Goal: Book appointment/travel/reservation

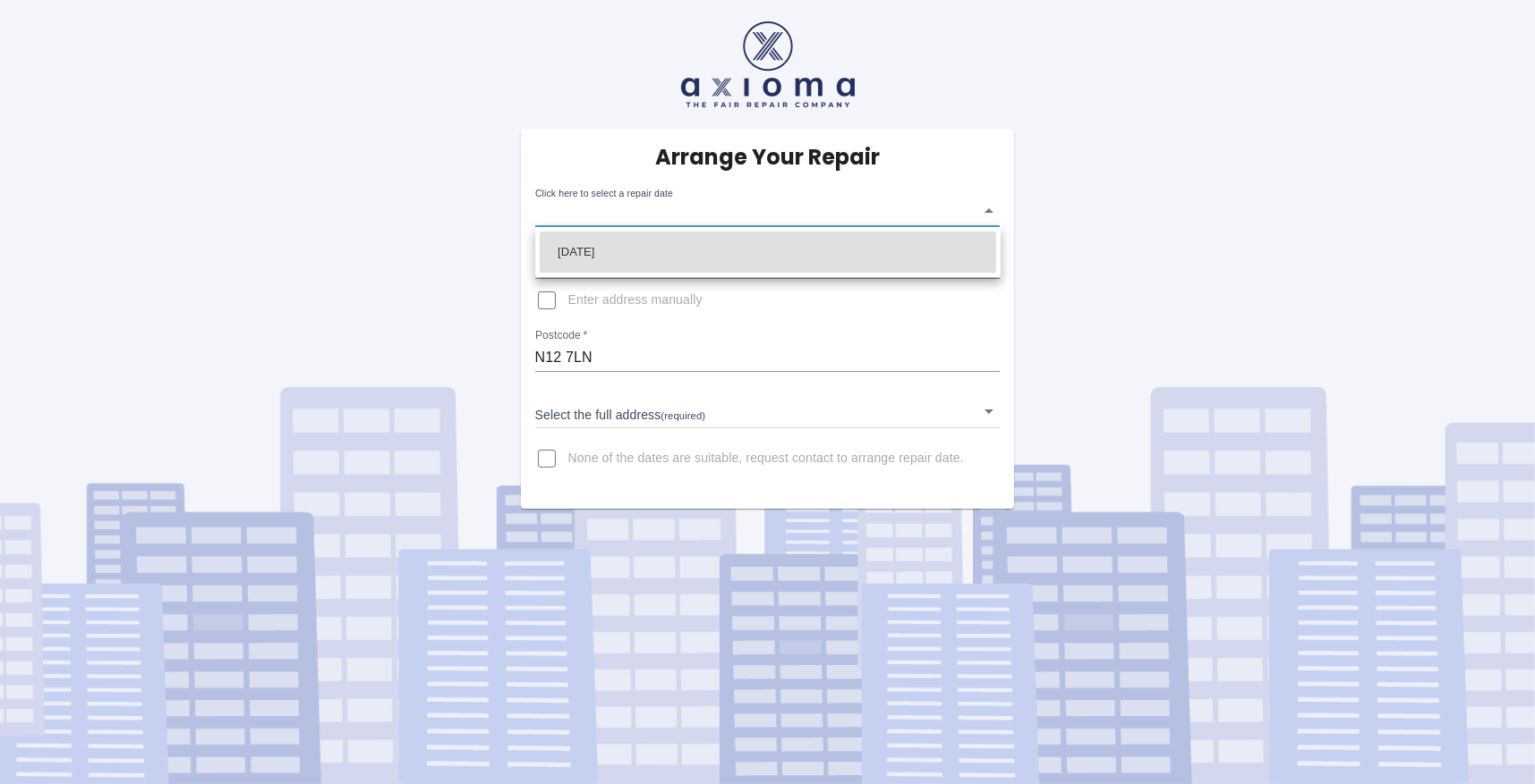
click at [989, 215] on body "Arrange Your Repair Click here to select a repair date ​ Phone Number   * 02084…" at bounding box center [767, 392] width 1535 height 784
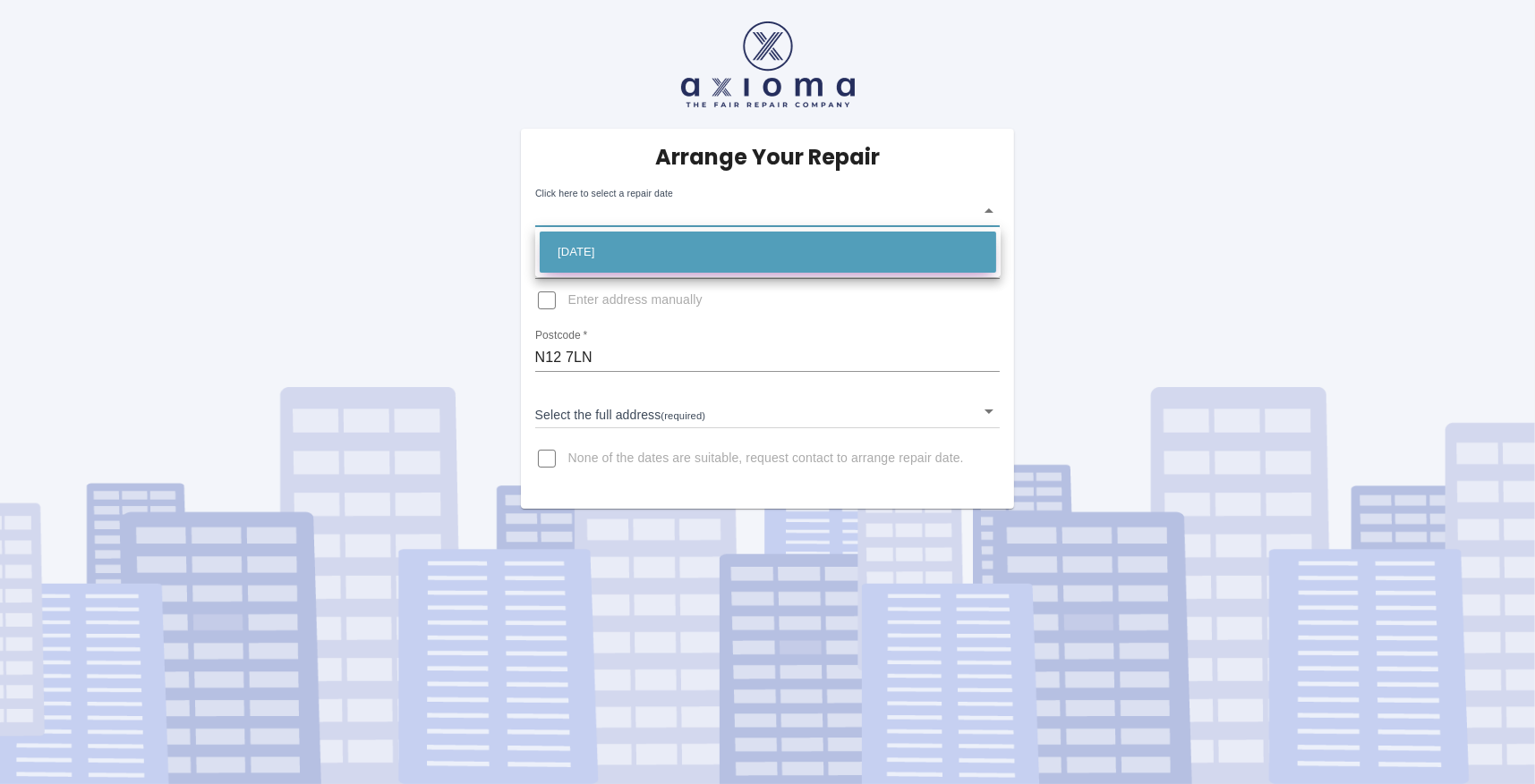
click at [614, 252] on li "[DATE]" at bounding box center [767, 252] width 457 height 41
type input "[DATE]T00:00:00.000Z"
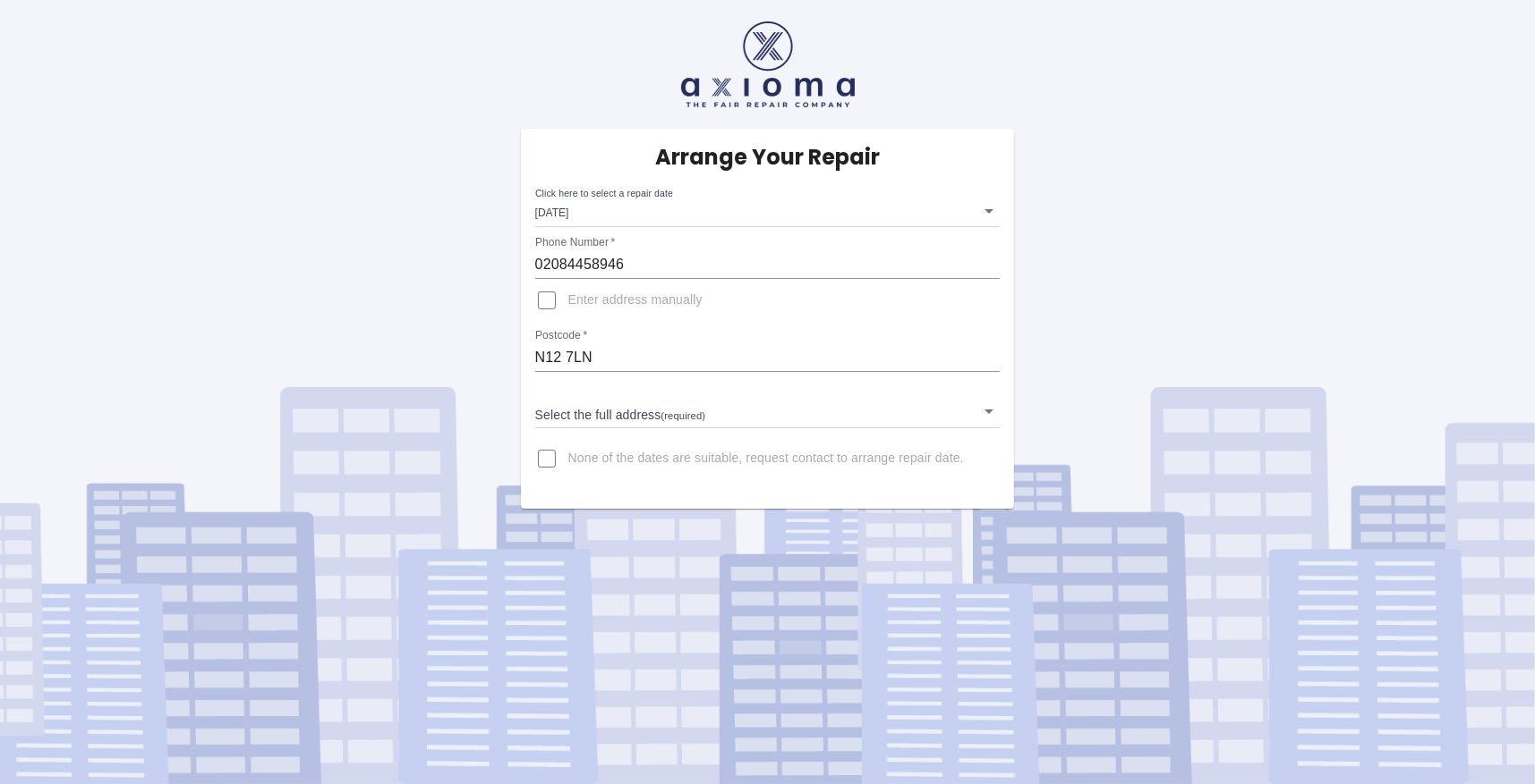
click at [586, 312] on label "Enter address manually" at bounding box center [614, 300] width 178 height 43
click at [568, 312] on input "Enter address manually" at bounding box center [546, 300] width 43 height 43
checkbox input "true"
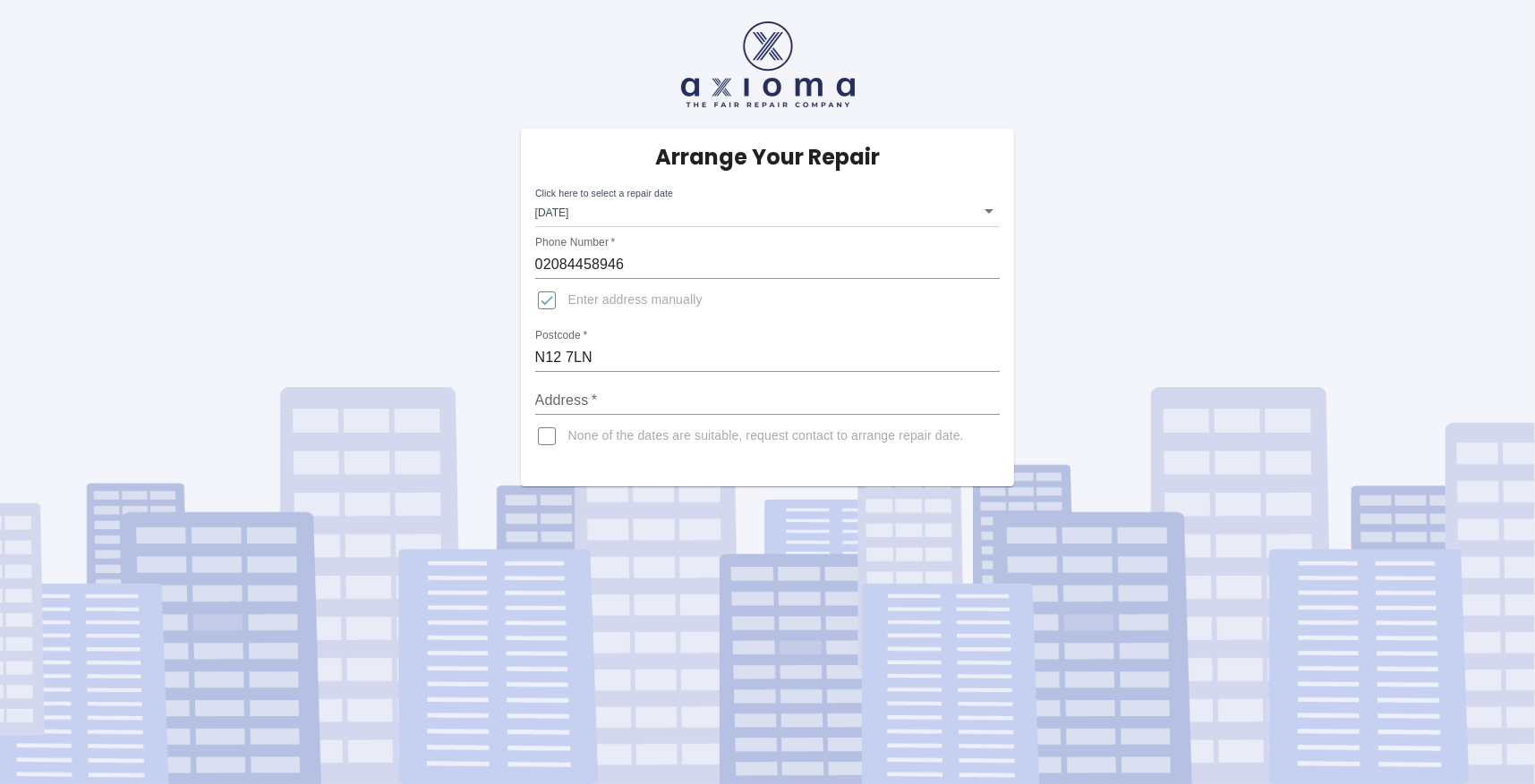
click at [585, 392] on input "Address   *" at bounding box center [768, 400] width 465 height 28
type input "[STREET_ADDRESS]"
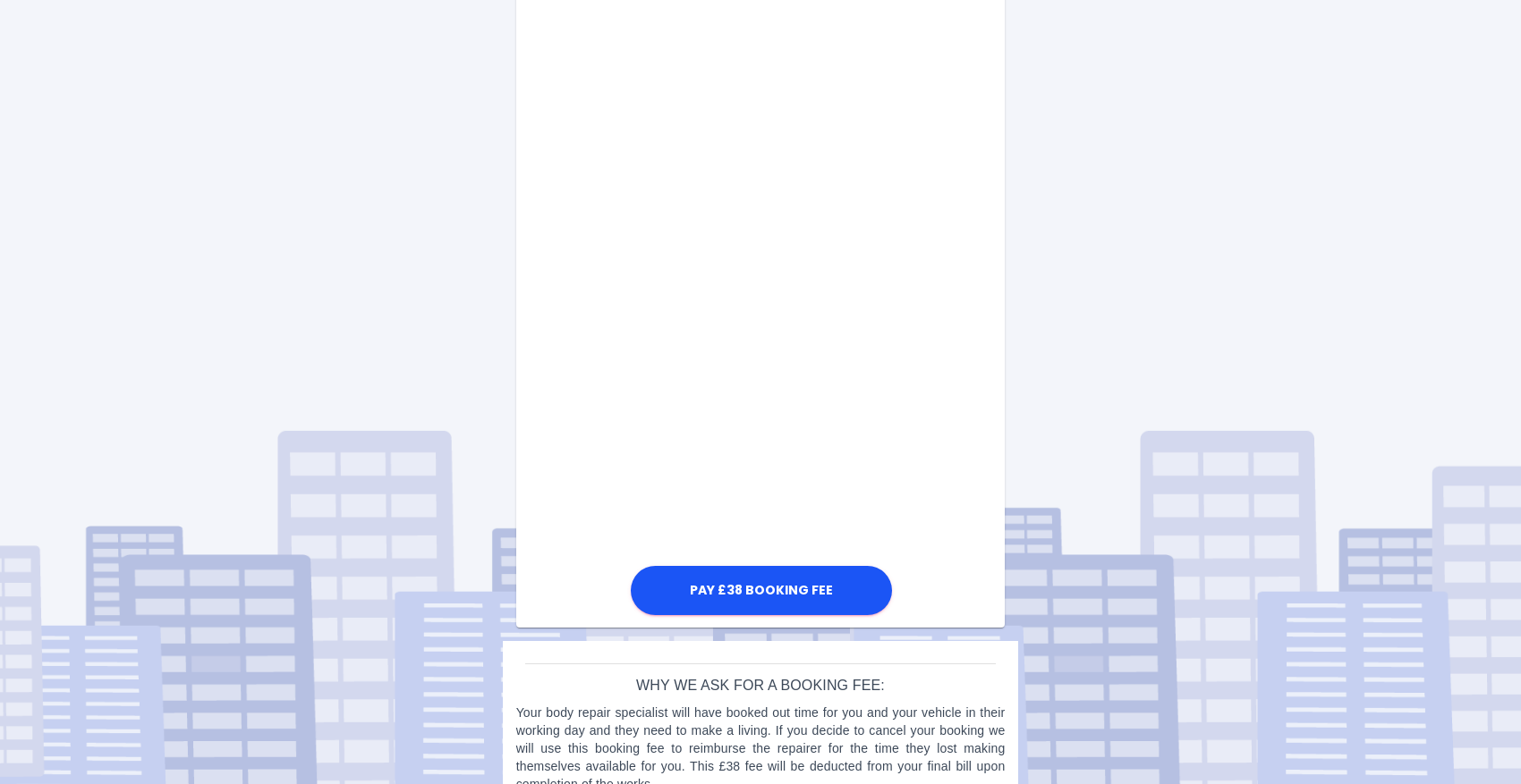
scroll to position [802, 0]
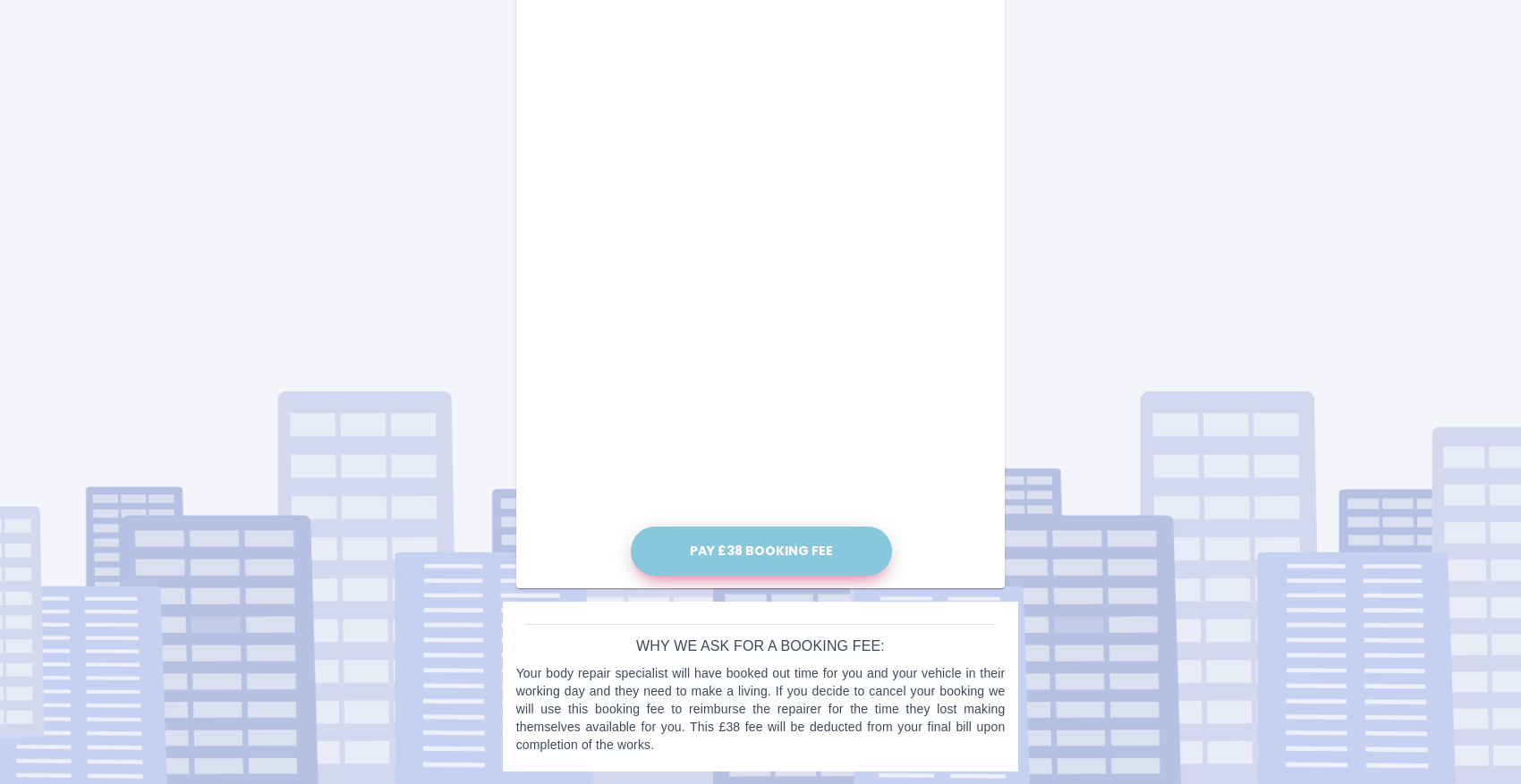
click at [768, 540] on button "Pay £38 Booking Fee" at bounding box center [760, 552] width 261 height 49
